Goal: Task Accomplishment & Management: Manage account settings

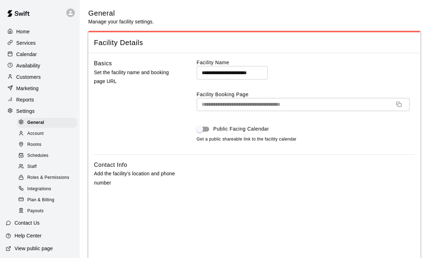
select select "**"
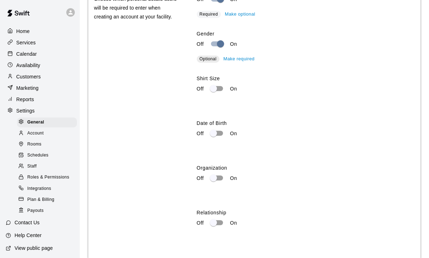
scroll to position [1097, 0]
click at [247, 151] on button "Make required" at bounding box center [238, 147] width 35 height 11
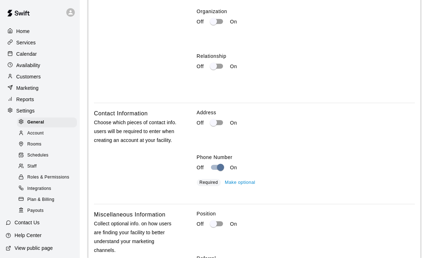
scroll to position [1254, 0]
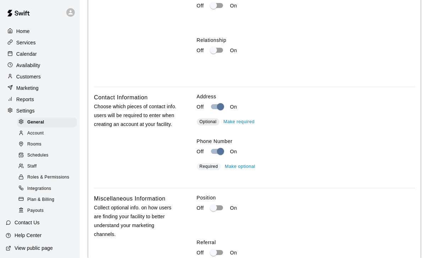
click at [245, 124] on button "Make required" at bounding box center [238, 121] width 35 height 11
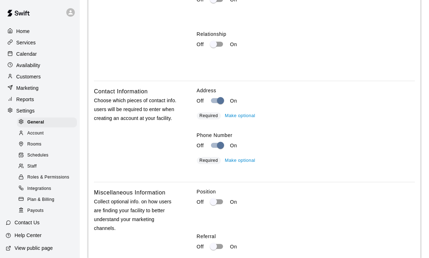
click at [249, 164] on button "Make optional" at bounding box center [240, 160] width 34 height 11
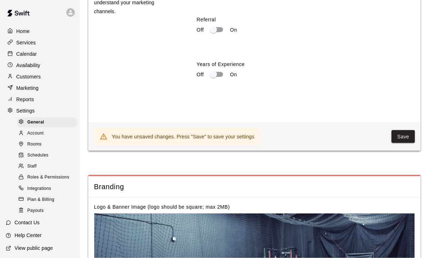
scroll to position [1492, 0]
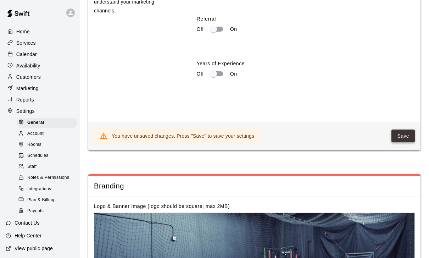
click at [405, 136] on button "Save" at bounding box center [402, 135] width 23 height 13
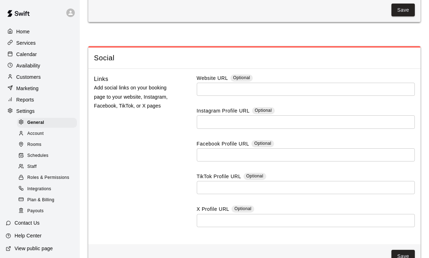
scroll to position [1947, 0]
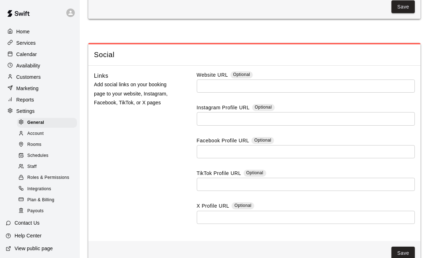
click at [260, 125] on input "text" at bounding box center [306, 118] width 218 height 13
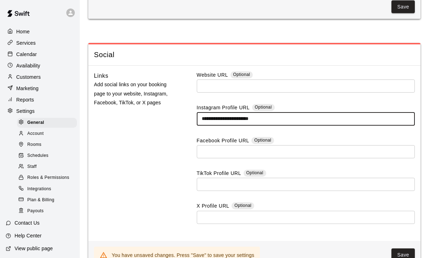
type input "**********"
click at [171, 171] on div "Links Add social links on your booking page to your website, Instagram, Faceboo…" at bounding box center [135, 153] width 83 height 164
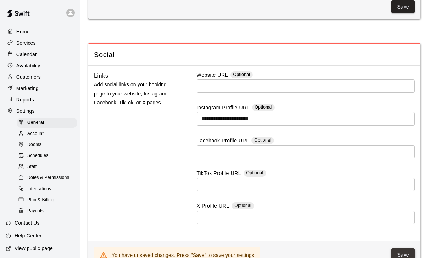
click at [404, 257] on button "Save" at bounding box center [402, 254] width 23 height 13
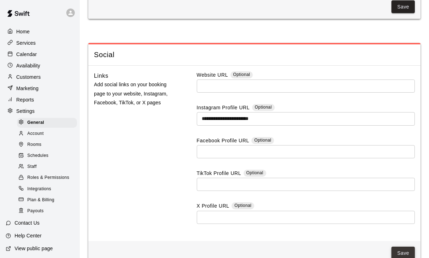
click at [408, 257] on button "Save" at bounding box center [402, 252] width 23 height 13
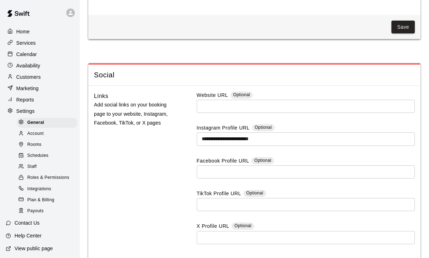
scroll to position [1926, 0]
click at [267, 112] on input "text" at bounding box center [306, 106] width 218 height 13
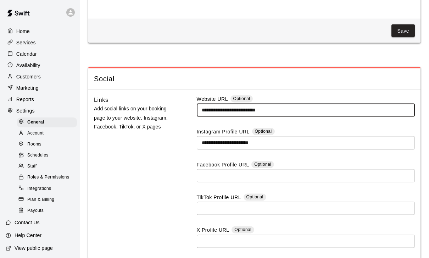
scroll to position [1951, 0]
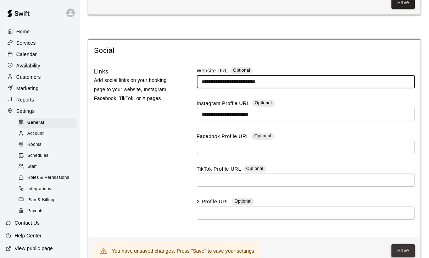
type input "**********"
click at [392, 257] on button "Save" at bounding box center [402, 250] width 23 height 13
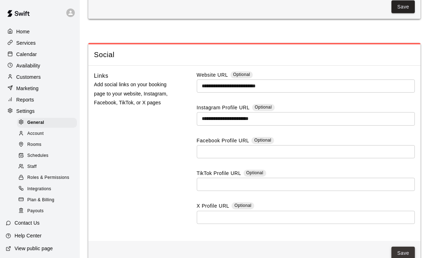
click at [405, 257] on button "Save" at bounding box center [402, 252] width 23 height 13
click at [404, 13] on button "Save" at bounding box center [402, 6] width 23 height 13
click at [41, 134] on span "Account" at bounding box center [35, 133] width 16 height 7
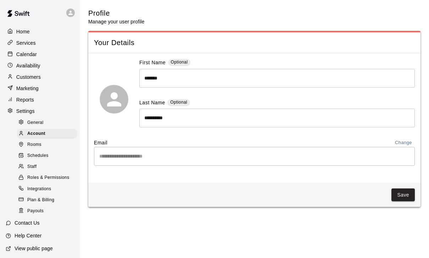
click at [409, 145] on button "Change" at bounding box center [403, 143] width 23 height 8
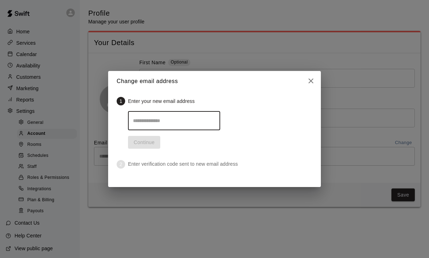
click at [312, 79] on icon "close" at bounding box center [310, 81] width 9 height 9
